Goal: Information Seeking & Learning: Learn about a topic

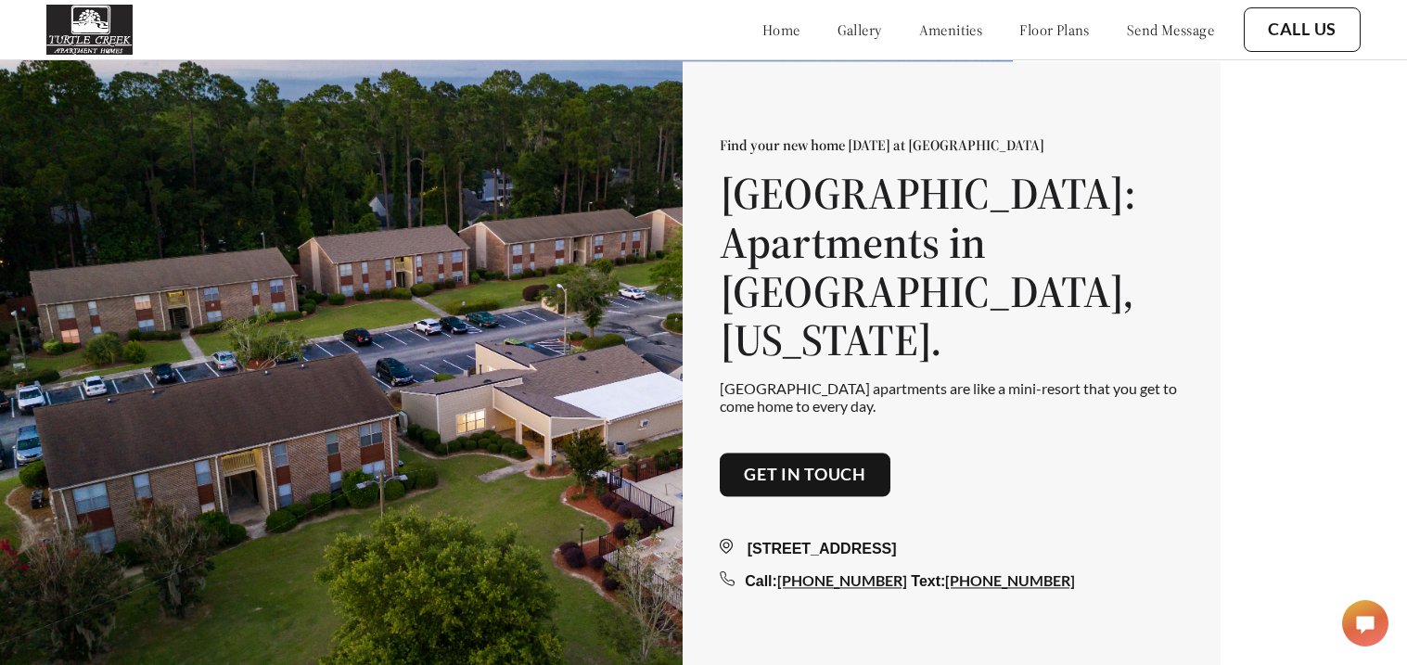
click at [1032, 28] on link "floor plans" at bounding box center [1054, 29] width 70 height 19
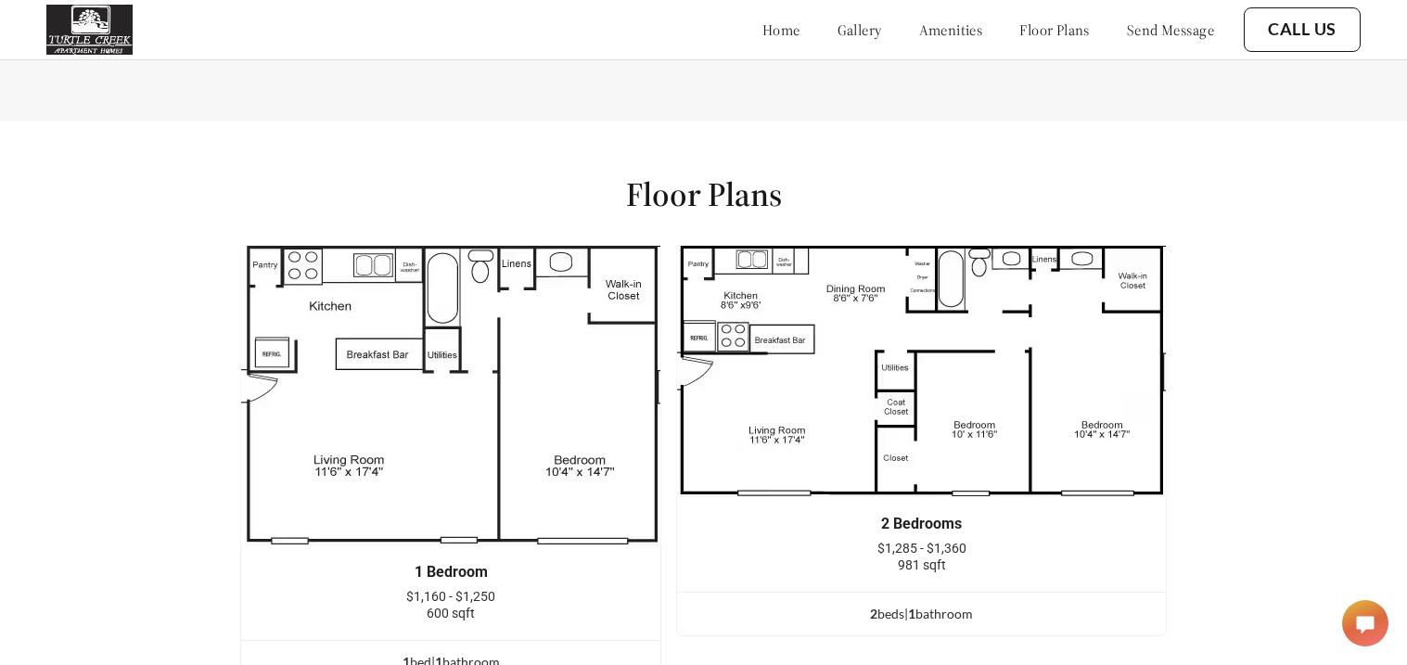
scroll to position [2150, 0]
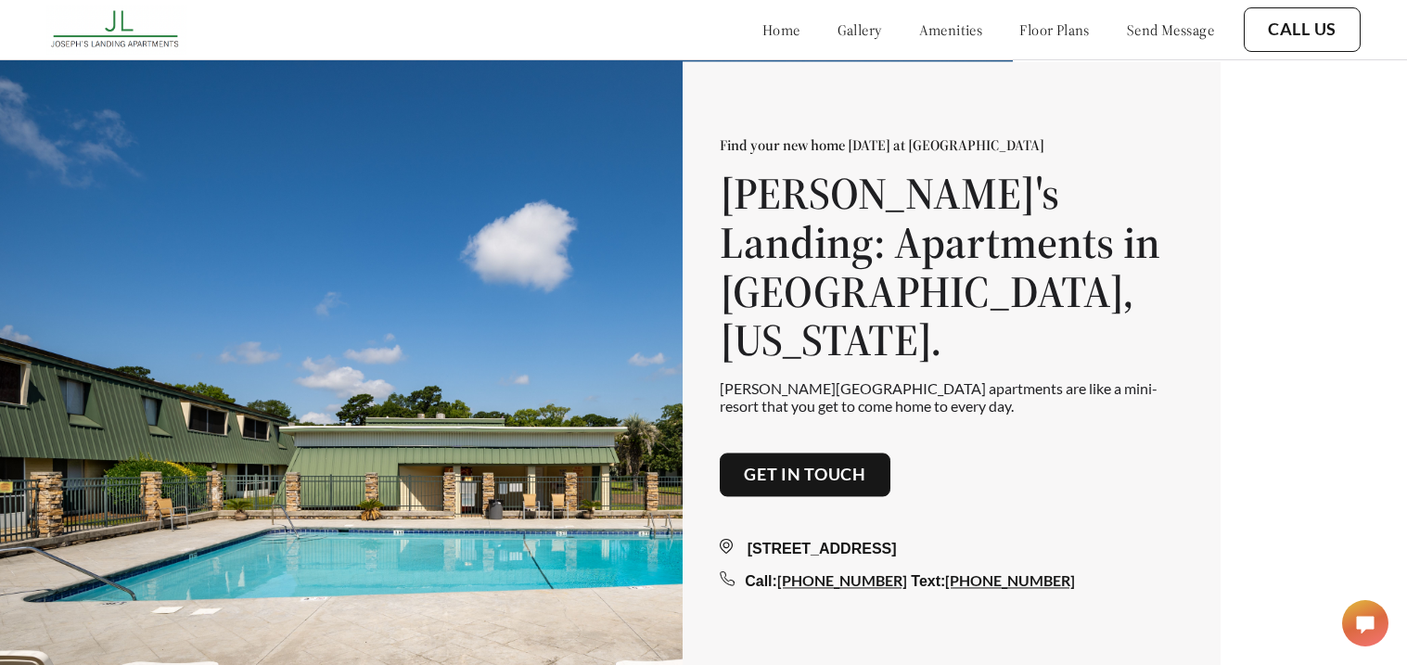
click at [1032, 32] on link "floor plans" at bounding box center [1054, 29] width 70 height 19
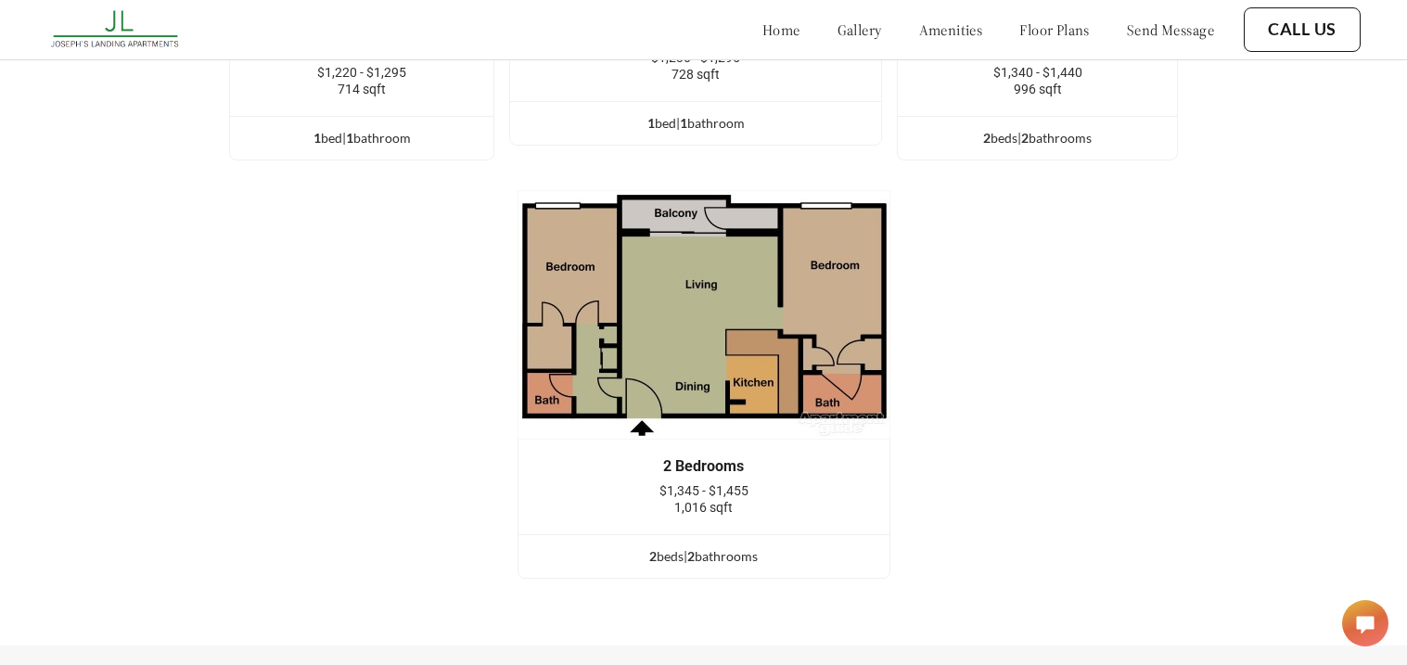
scroll to position [2709, 0]
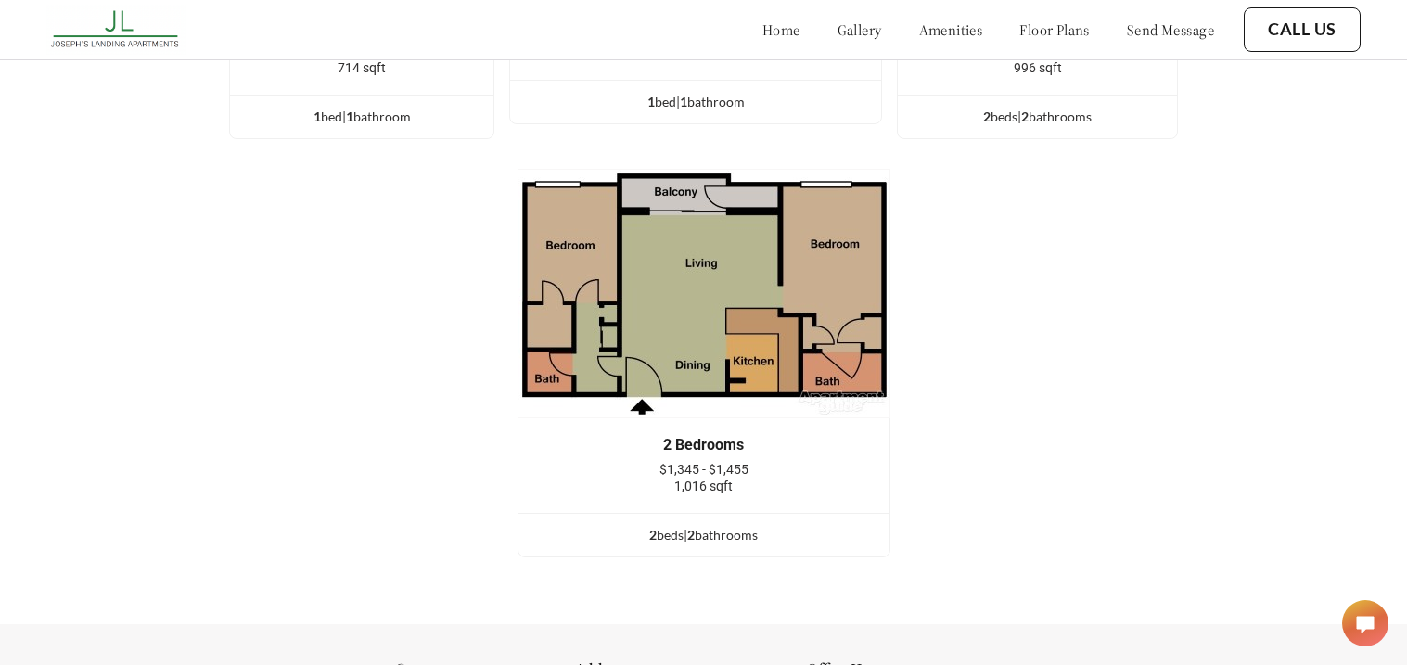
click at [817, 440] on div "2 Bedrooms" at bounding box center [703, 445] width 315 height 17
click at [801, 536] on div "2 bed s | 2 bathroom s" at bounding box center [703, 535] width 371 height 20
click at [777, 439] on div "2 Bedrooms" at bounding box center [703, 445] width 315 height 17
click at [794, 358] on img at bounding box center [704, 293] width 373 height 249
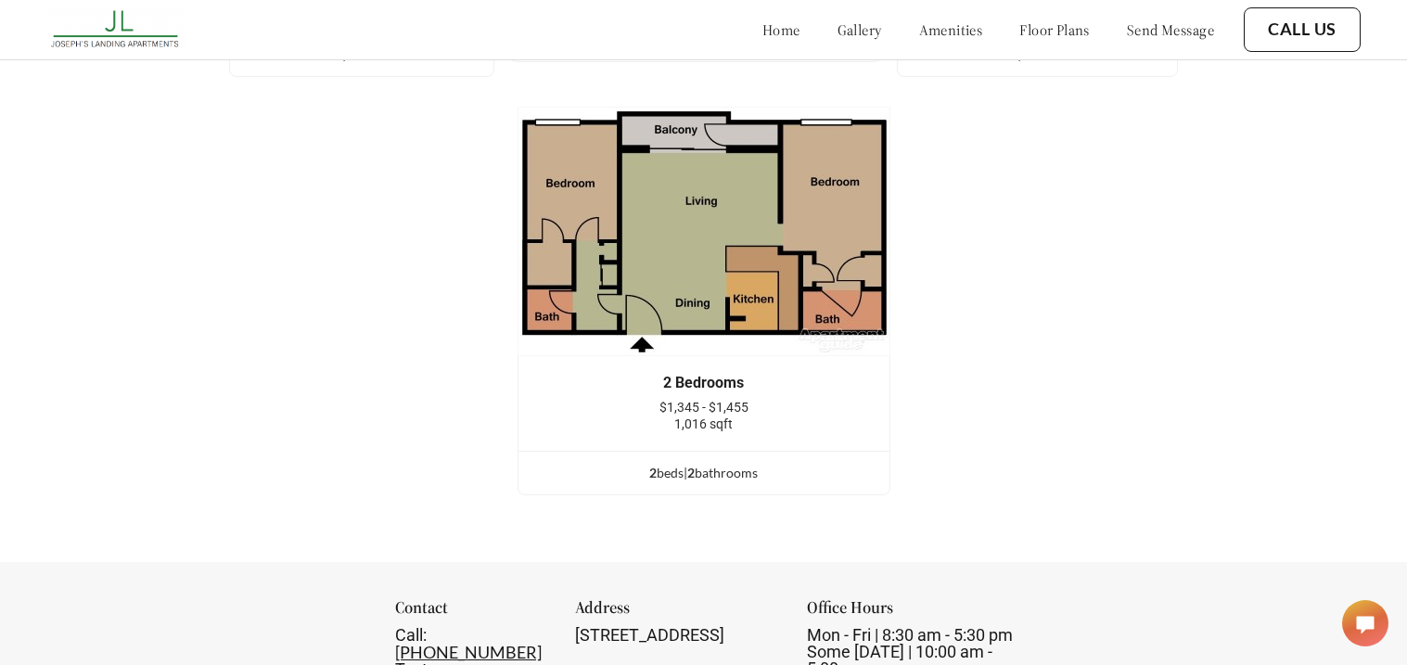
scroll to position [2770, 0]
click at [695, 474] on span "2" at bounding box center [690, 474] width 7 height 16
click at [1039, 32] on link "floor plans" at bounding box center [1054, 29] width 70 height 19
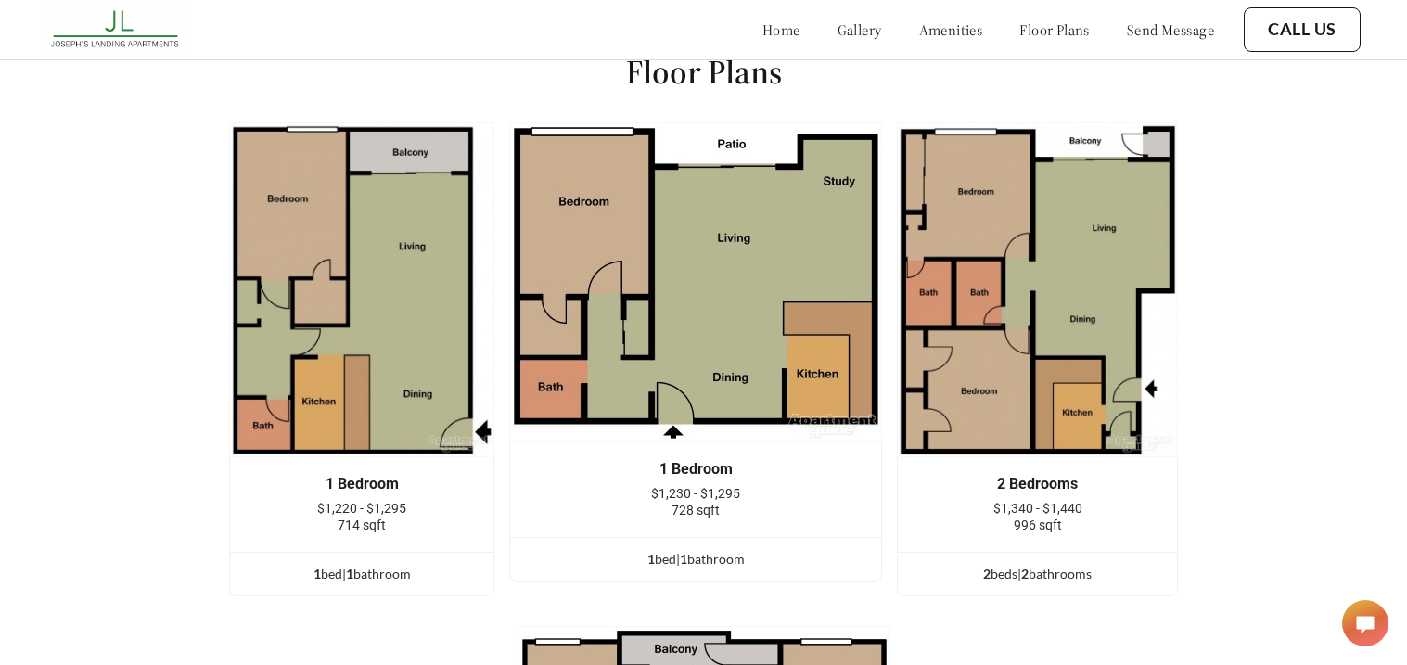
scroll to position [2251, 0]
click at [919, 35] on link "amenities" at bounding box center [951, 29] width 64 height 19
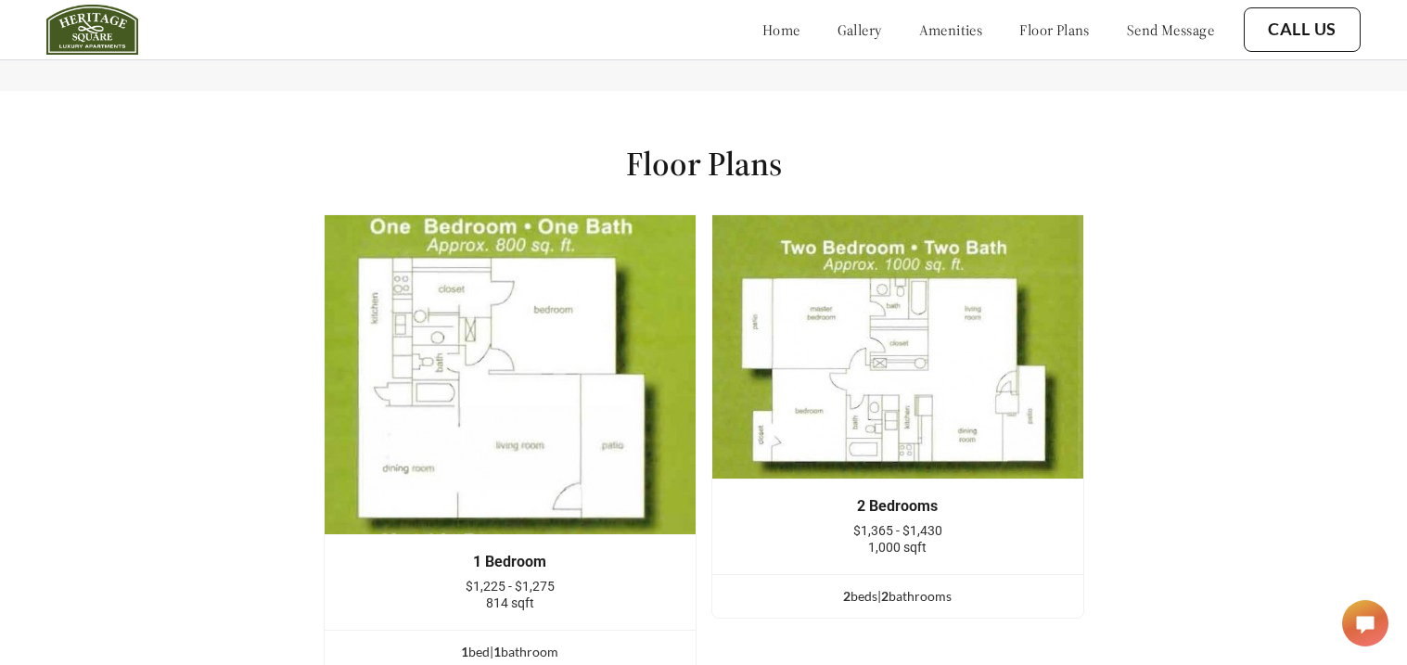
scroll to position [2260, 0]
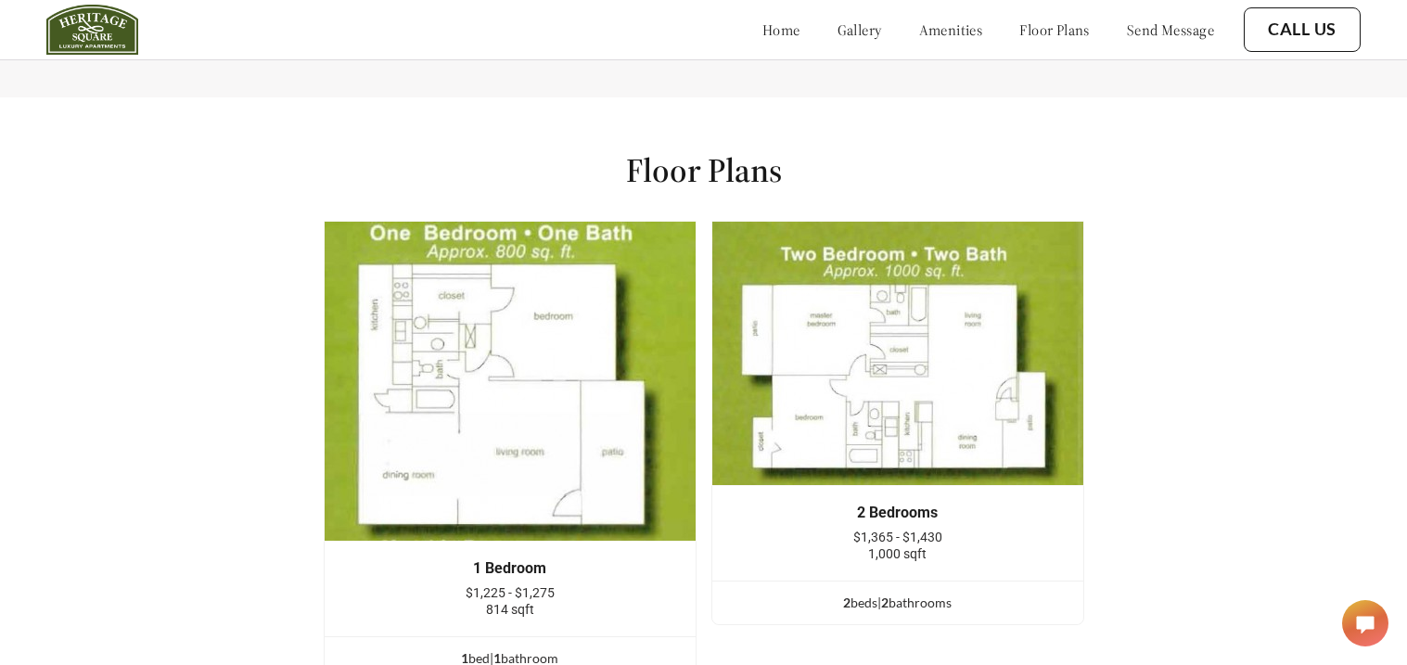
click at [782, 379] on img at bounding box center [897, 353] width 373 height 265
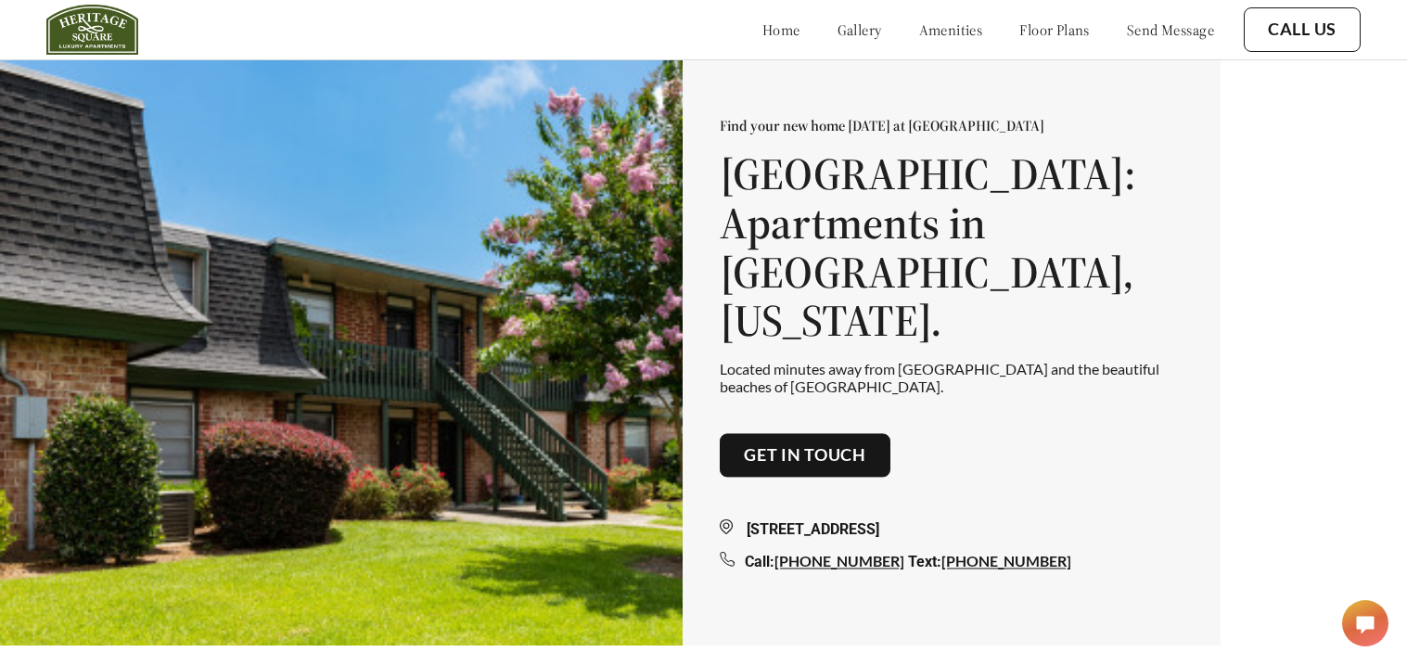
scroll to position [0, 0]
